Goal: Communication & Community: Ask a question

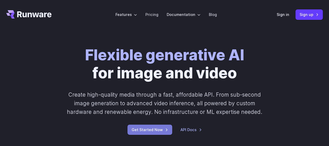
drag, startPoint x: 0, startPoint y: 0, endPoint x: 149, endPoint y: 128, distance: 196.6
click at [149, 128] on link "Get Started Now" at bounding box center [150, 129] width 45 height 10
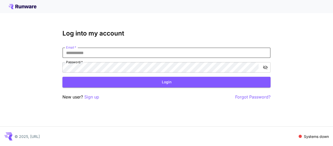
click at [186, 56] on input "Email   *" at bounding box center [166, 52] width 208 height 10
paste input "**********"
type input "**********"
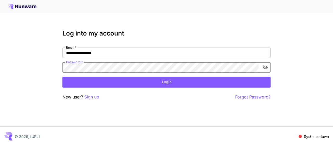
click button "Login" at bounding box center [166, 82] width 208 height 11
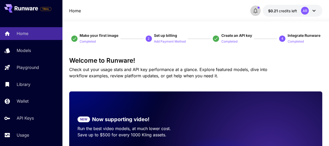
click at [259, 11] on icon "button" at bounding box center [255, 11] width 6 height 6
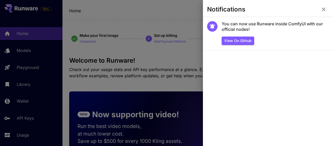
click at [185, 30] on div at bounding box center [166, 73] width 333 height 146
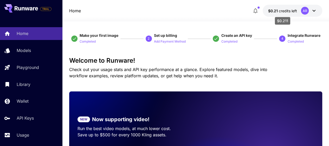
click at [283, 12] on span "credits left" at bounding box center [288, 11] width 18 height 4
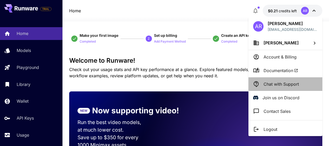
click at [288, 88] on li "Chat with Support" at bounding box center [286, 84] width 74 height 14
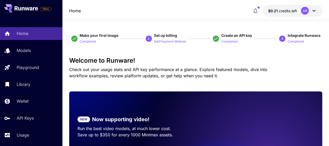
click at [310, 8] on div "AR" at bounding box center [309, 11] width 16 height 8
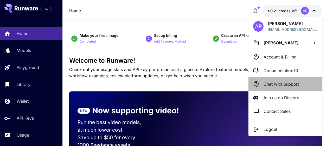
click at [284, 83] on p "Chat with Support" at bounding box center [281, 84] width 35 height 6
